Goal: Find specific page/section: Find specific page/section

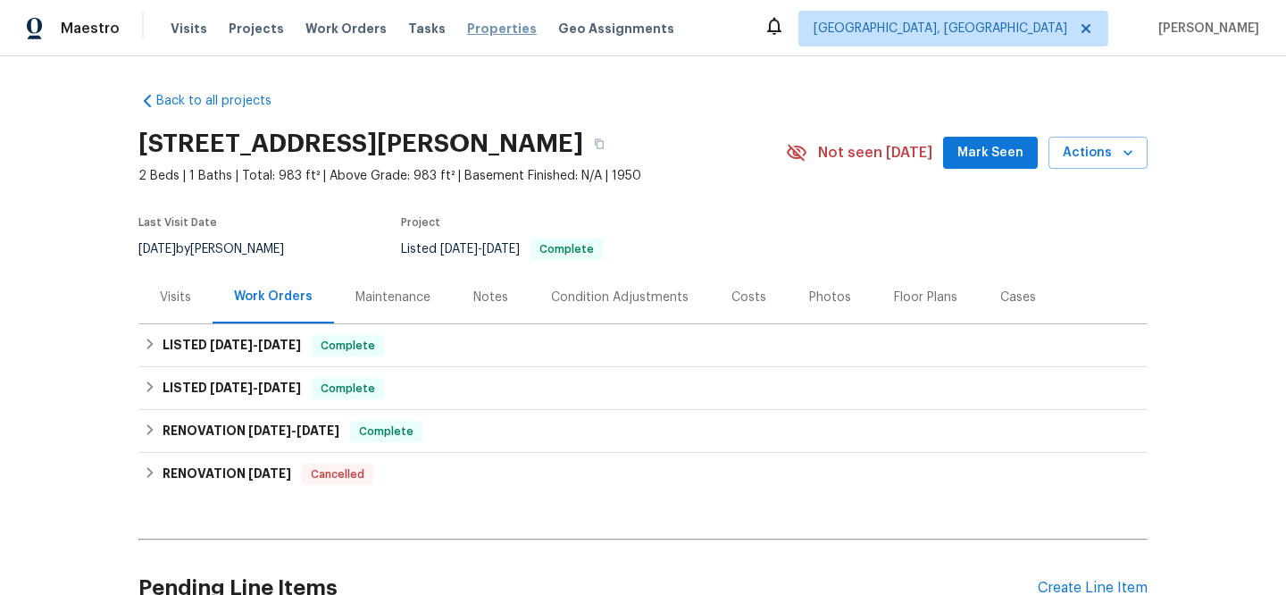
click at [467, 35] on span "Properties" at bounding box center [502, 29] width 70 height 18
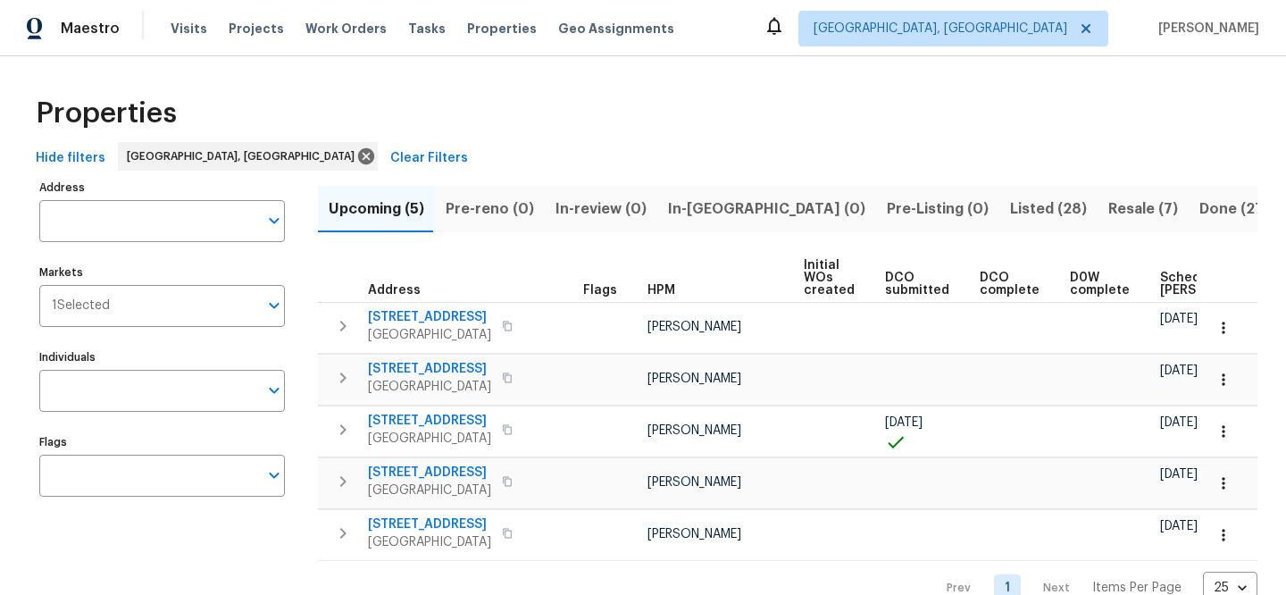
click at [390, 163] on span "Clear Filters" at bounding box center [429, 158] width 78 height 22
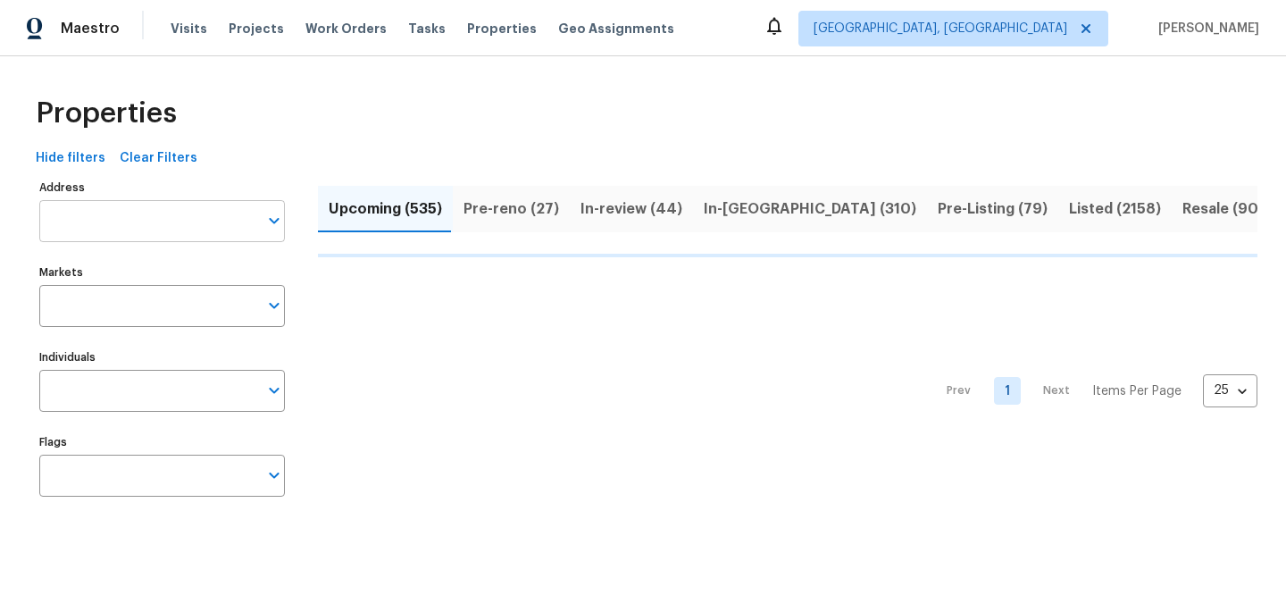
click at [179, 221] on input "Address" at bounding box center [148, 221] width 219 height 42
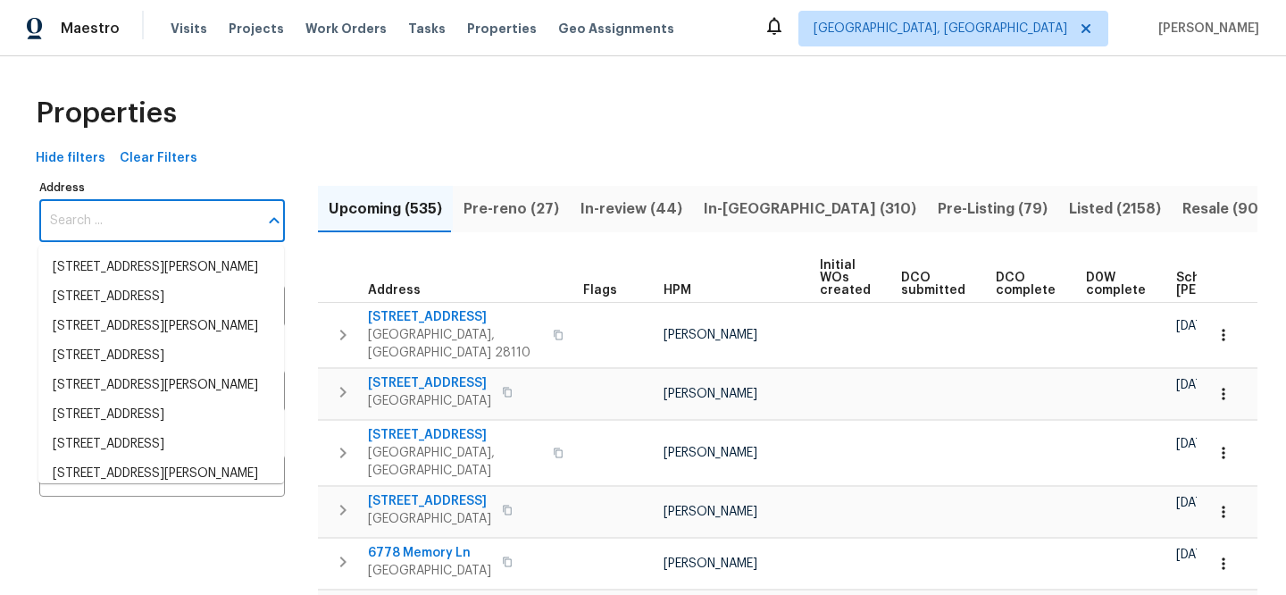
click at [179, 221] on input "Address" at bounding box center [148, 221] width 219 height 42
paste input "1121 Swearngan Ridge Ct"
type input "1121 Swearngan Ridge Ct"
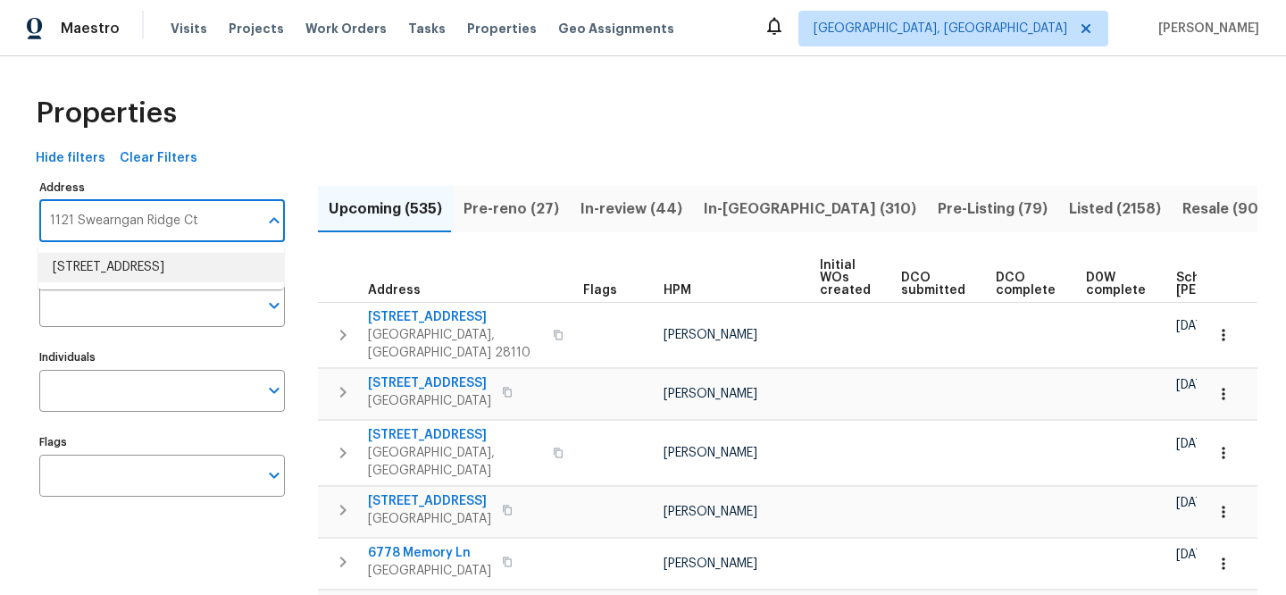
click at [185, 276] on li "[STREET_ADDRESS]" at bounding box center [161, 267] width 246 height 29
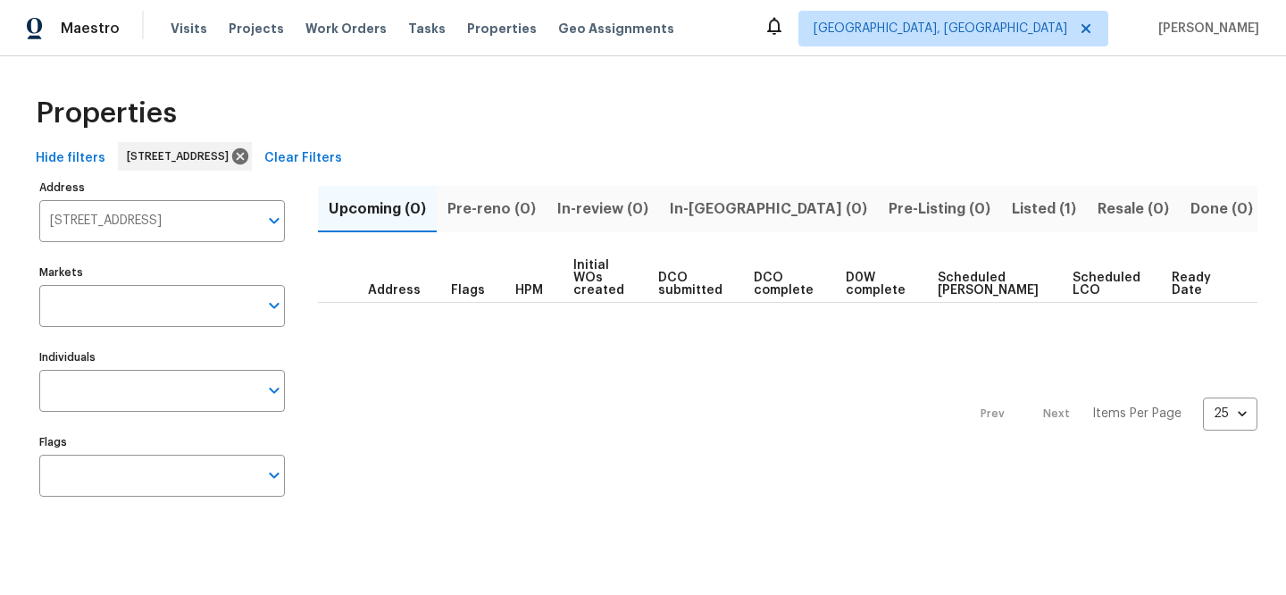
click at [1012, 213] on span "Listed (1)" at bounding box center [1044, 209] width 64 height 25
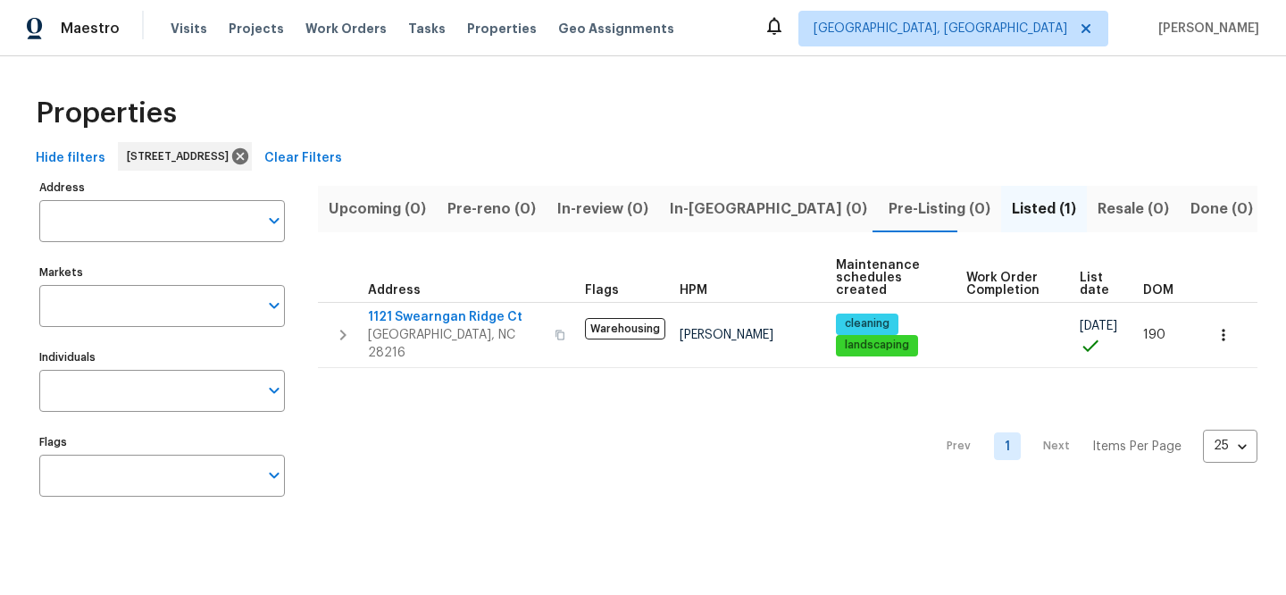
type input "[STREET_ADDRESS]"
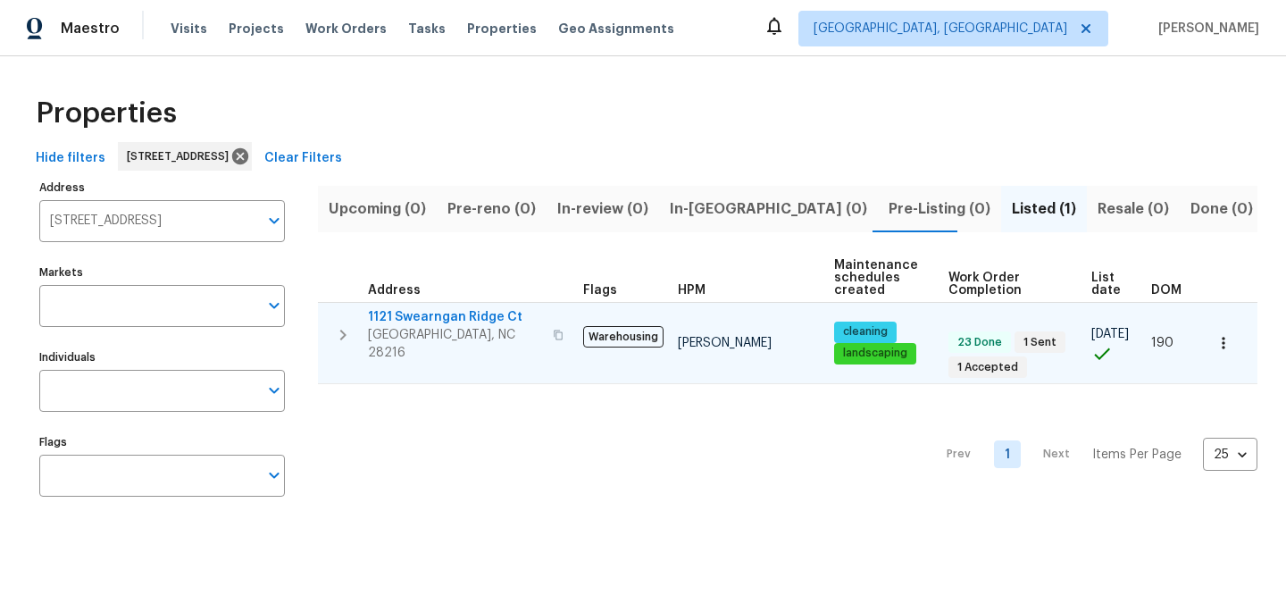
click at [421, 312] on span "1121 Swearngan Ridge Ct" at bounding box center [455, 317] width 174 height 18
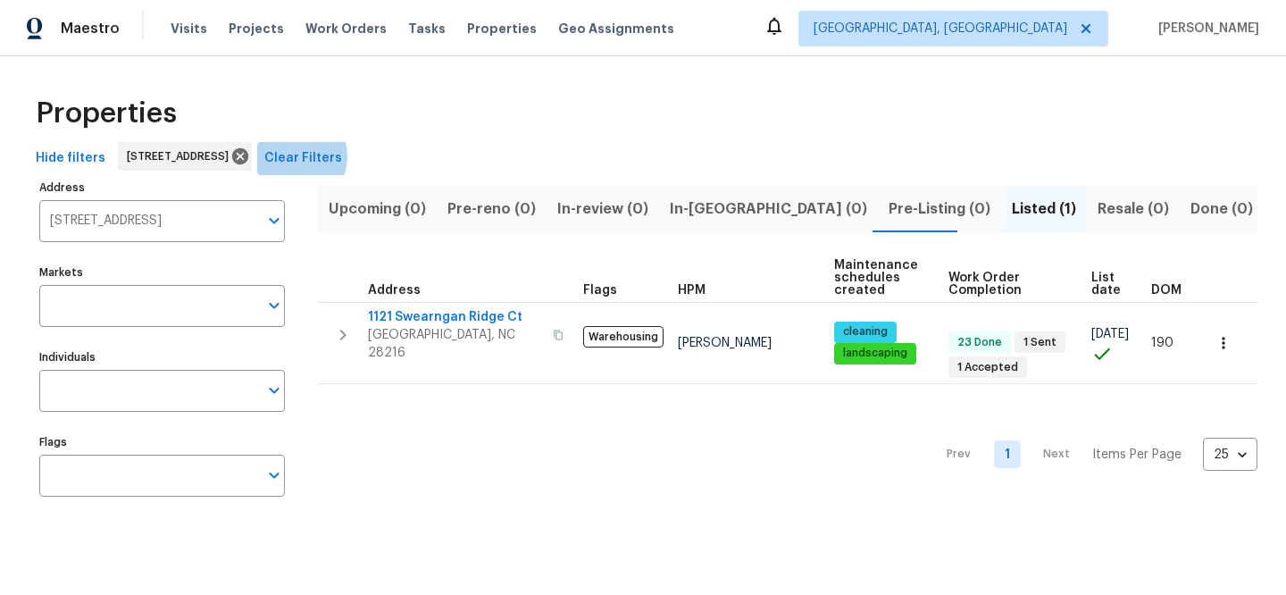
click at [342, 156] on span "Clear Filters" at bounding box center [303, 158] width 78 height 22
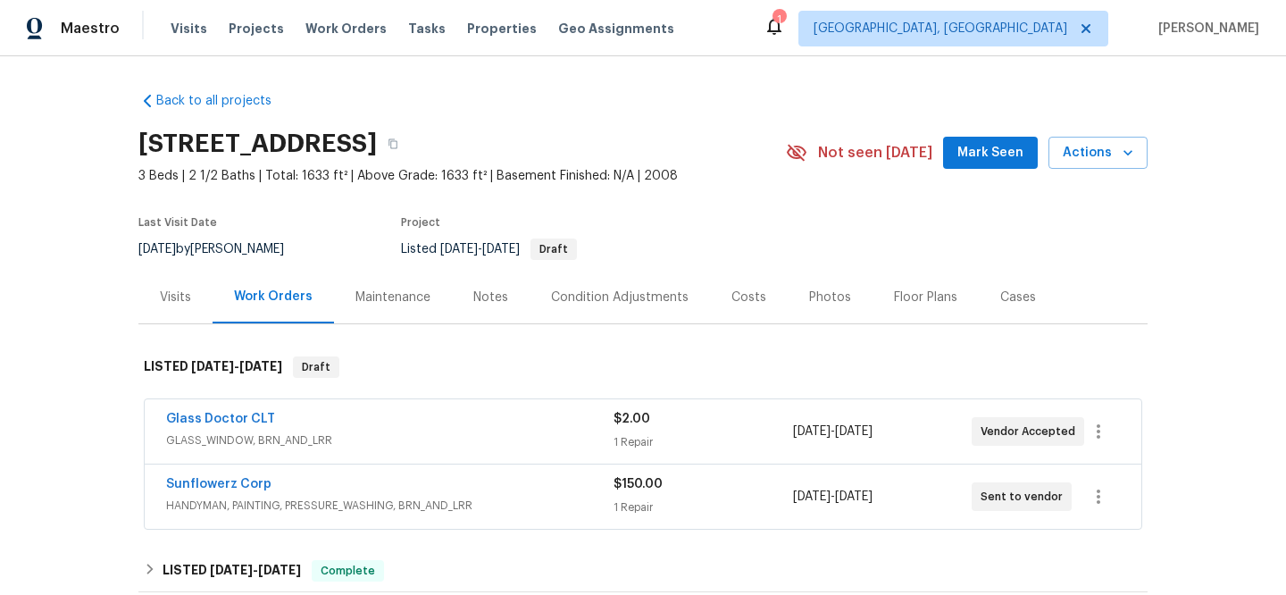
click at [192, 307] on div "Visits" at bounding box center [175, 297] width 74 height 53
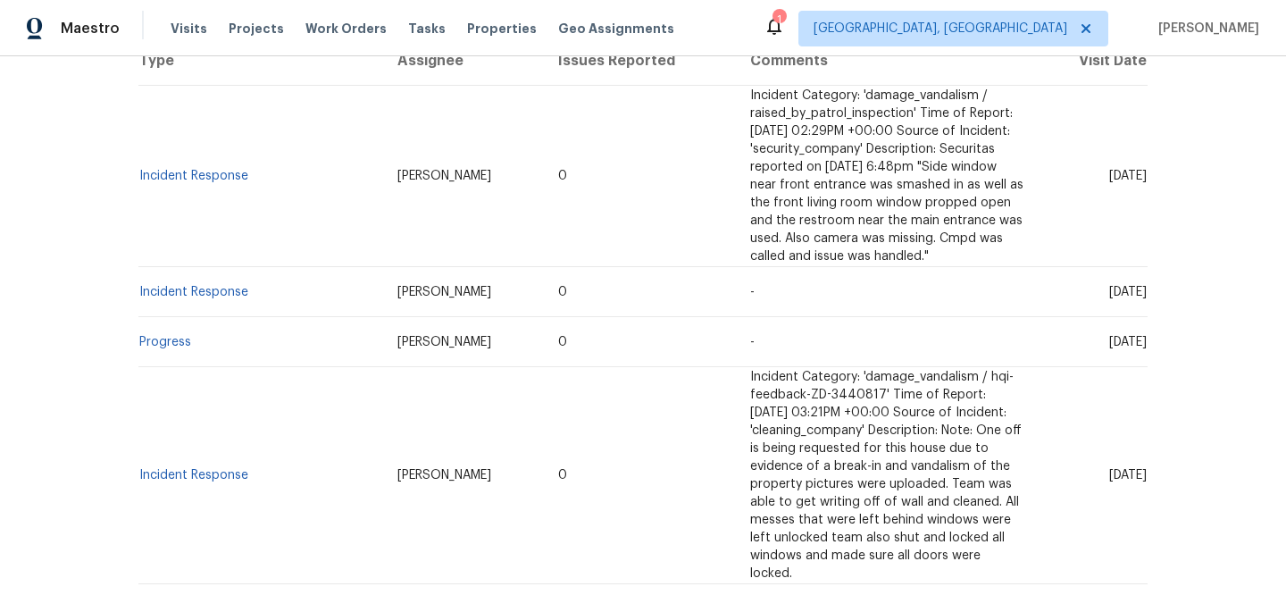
scroll to position [231, 0]
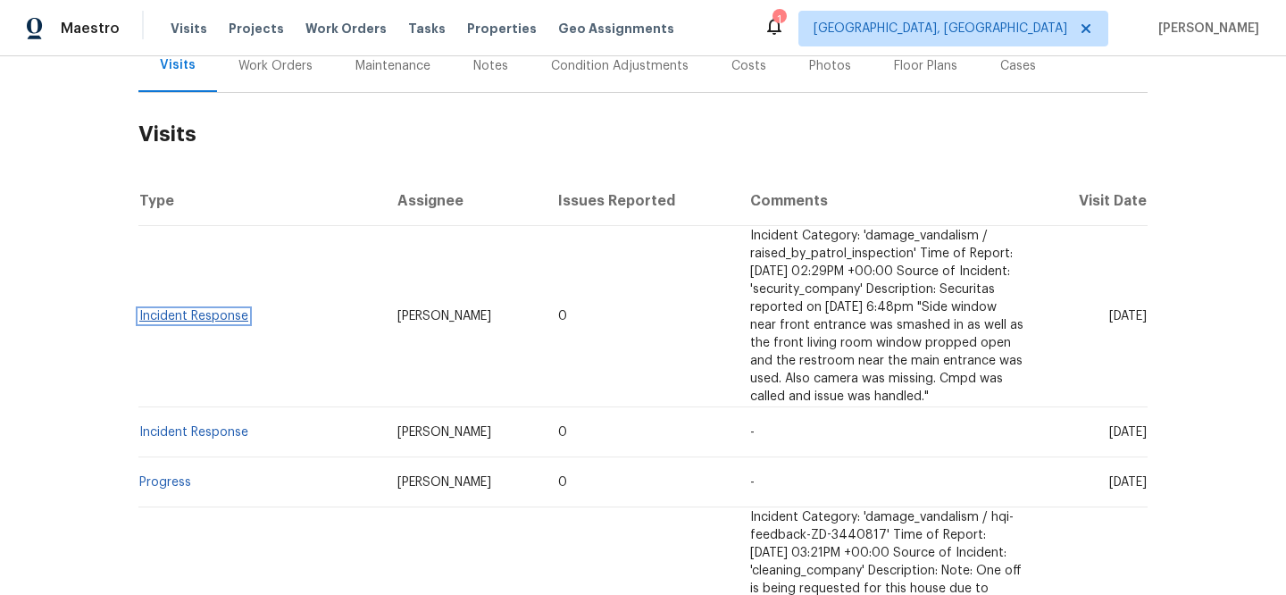
click at [236, 310] on link "Incident Response" at bounding box center [193, 316] width 109 height 13
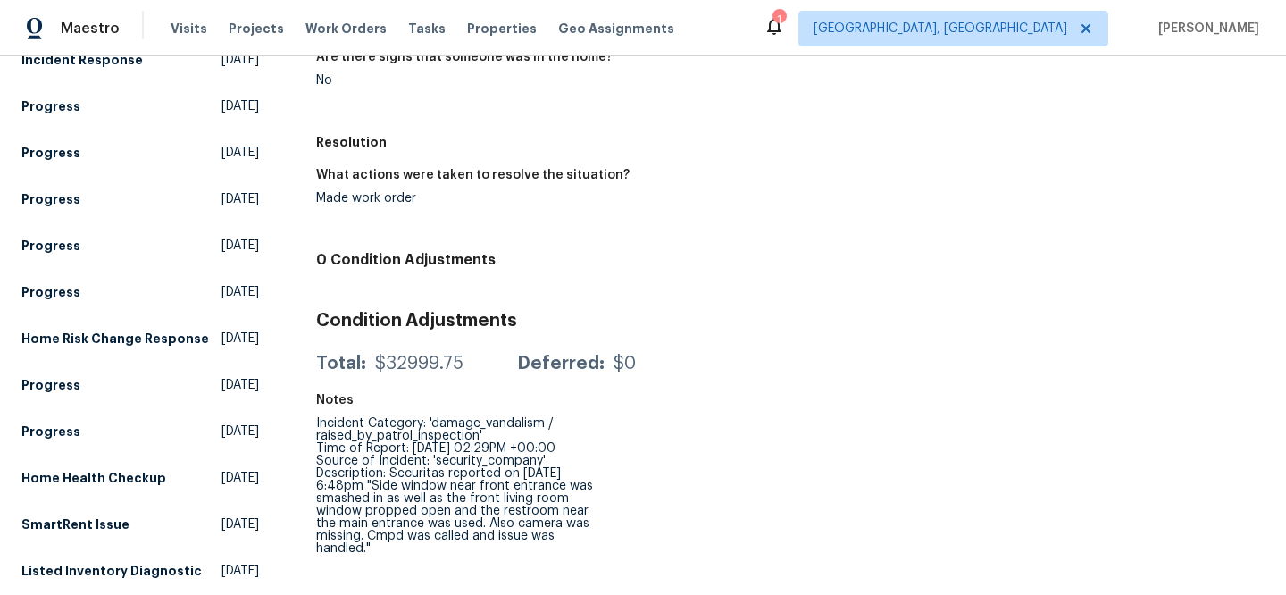
scroll to position [709, 0]
